Goal: Go to known website: Go to known website

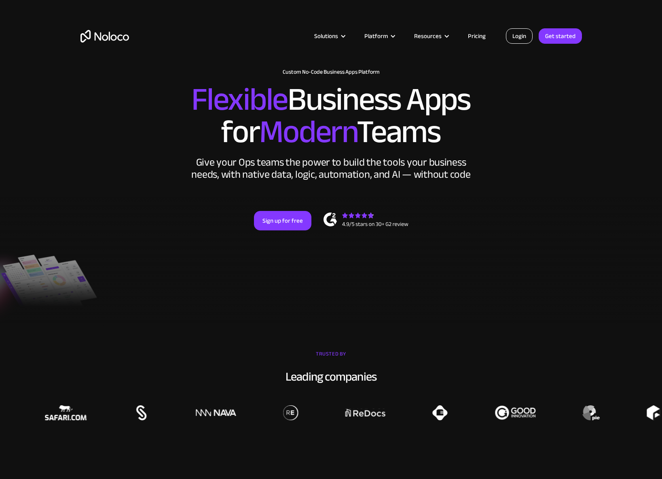
click at [527, 31] on link "Login" at bounding box center [519, 35] width 27 height 15
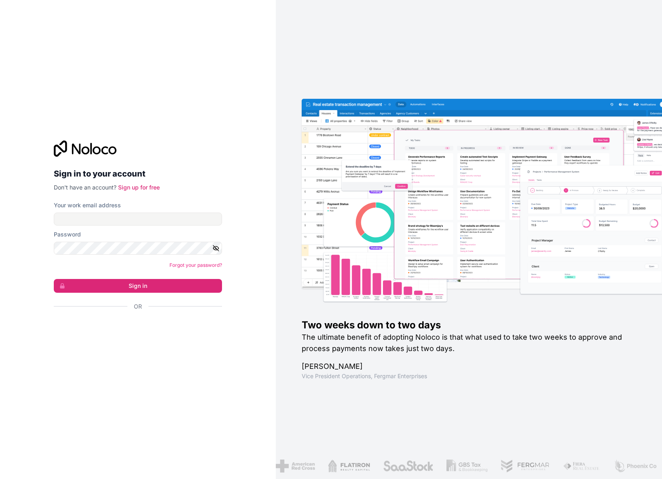
click at [134, 330] on div "Sign in with Google. Opens in new tab" at bounding box center [135, 328] width 162 height 18
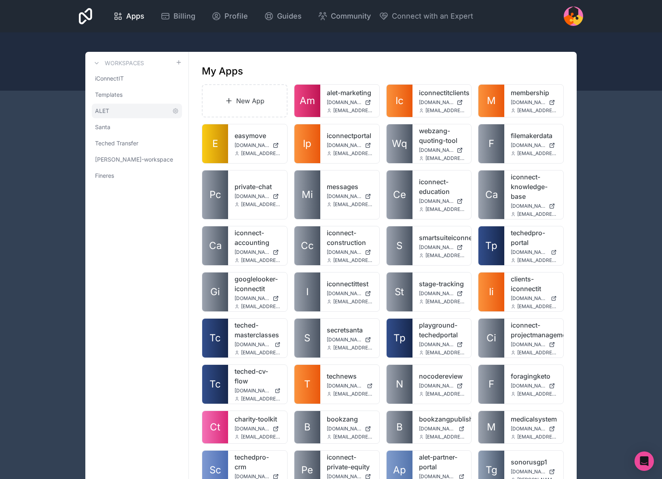
click at [99, 111] on span "ALET" at bounding box center [102, 111] width 14 height 8
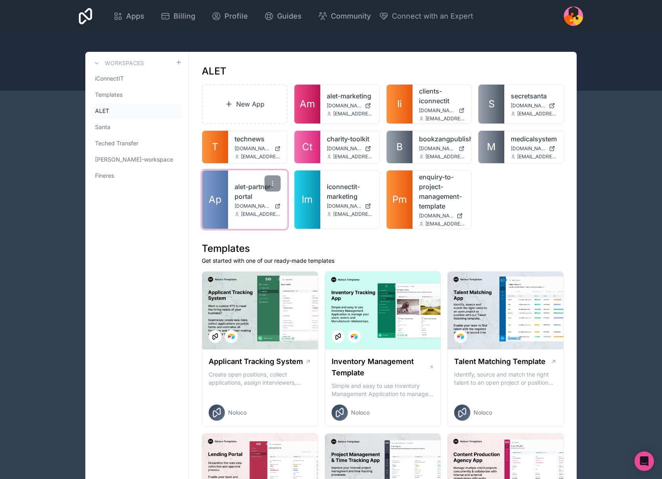
click at [253, 207] on span "portal.alet.org.uk" at bounding box center [253, 206] width 37 height 6
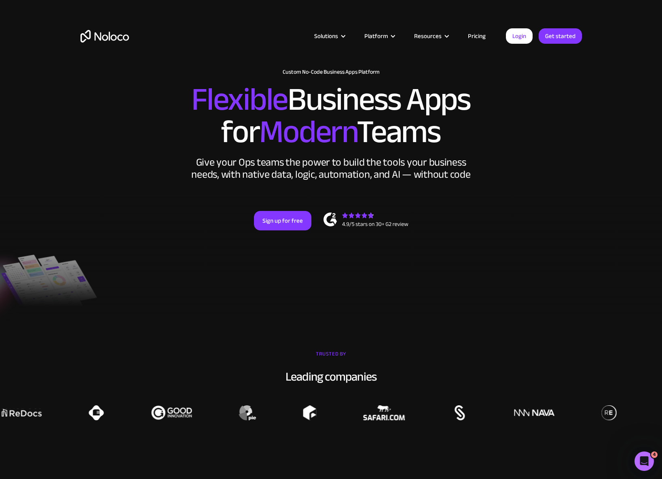
click at [28, 2] on div "Solutions Use Cases Business Types Project Management Keep track of customers, …" at bounding box center [331, 38] width 662 height 76
